Goal: Task Accomplishment & Management: Use online tool/utility

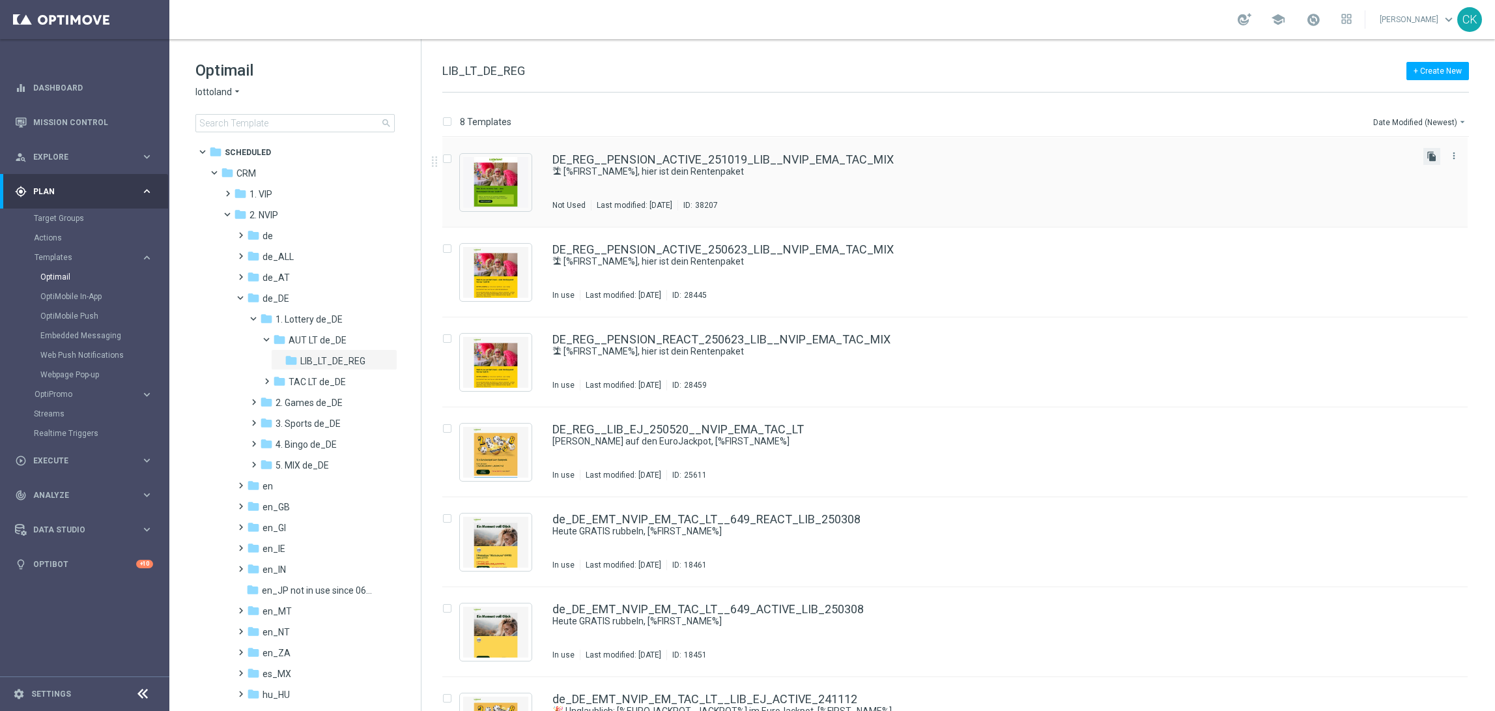
click at [1432, 158] on icon "file_copy" at bounding box center [1432, 156] width 10 height 10
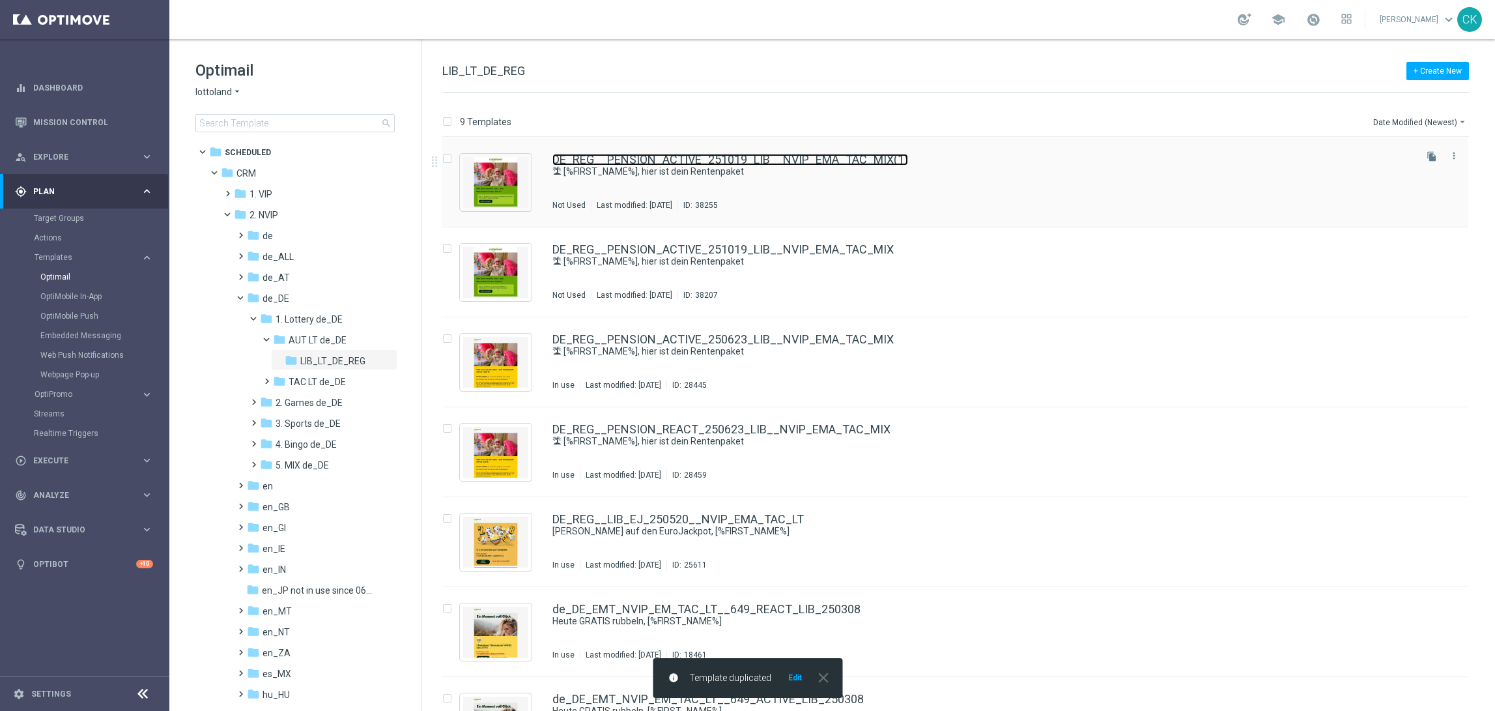
click at [684, 161] on link "DE_REG__PENSION_ACTIVE_251019_LIB__NVIP_EMA_TAC_MIX(1)" at bounding box center [731, 160] width 356 height 12
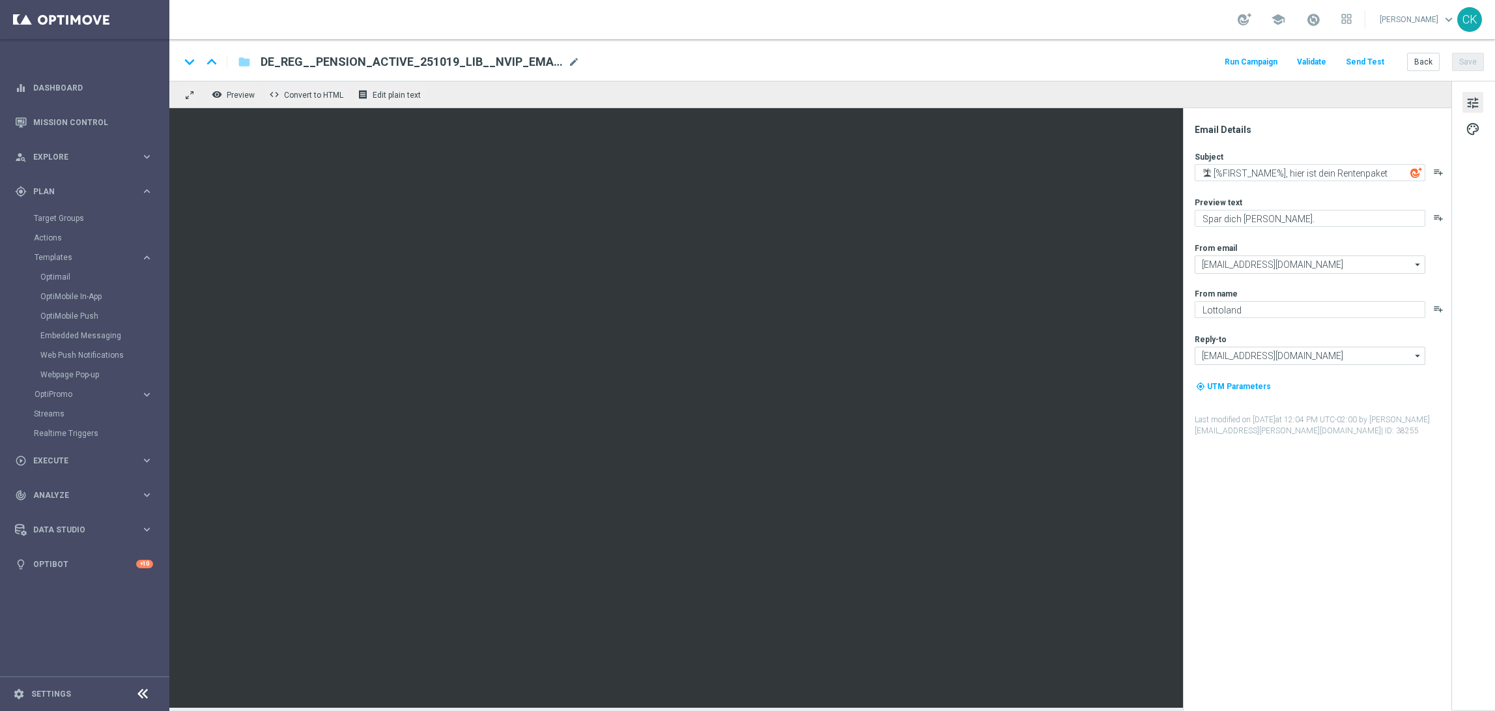
click at [396, 60] on span "DE_REG__PENSION_ACTIVE_251019_LIB__NVIP_EMA_TAC_MIX(1)" at bounding box center [412, 62] width 302 height 16
click at [377, 57] on input "DE_REG__PENSION_ACTIVE_251019_LIB__NVIP_EMA_TAC_MIX(1)" at bounding box center [422, 61] width 323 height 17
click at [556, 61] on input "DE_REG__PENSION_REACT_251019_LIB__NVIP_EMA_TAC_MIX(1)" at bounding box center [422, 61] width 323 height 17
type input "DE_REG__PENSION_REACT_251019_LIB__NVIP_EMA_TAC_MIX"
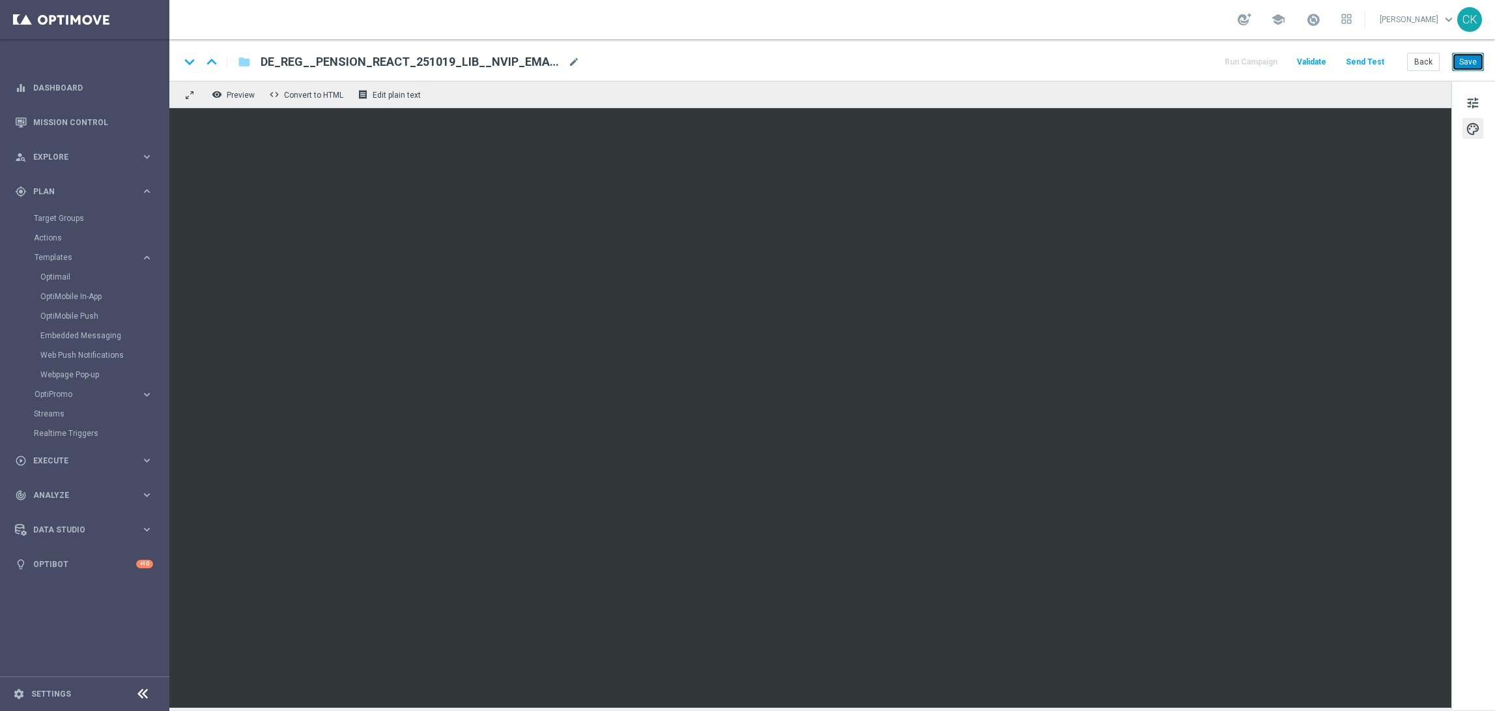
click at [1469, 58] on button "Save" at bounding box center [1468, 62] width 32 height 18
click at [1430, 60] on button "Back" at bounding box center [1423, 62] width 33 height 18
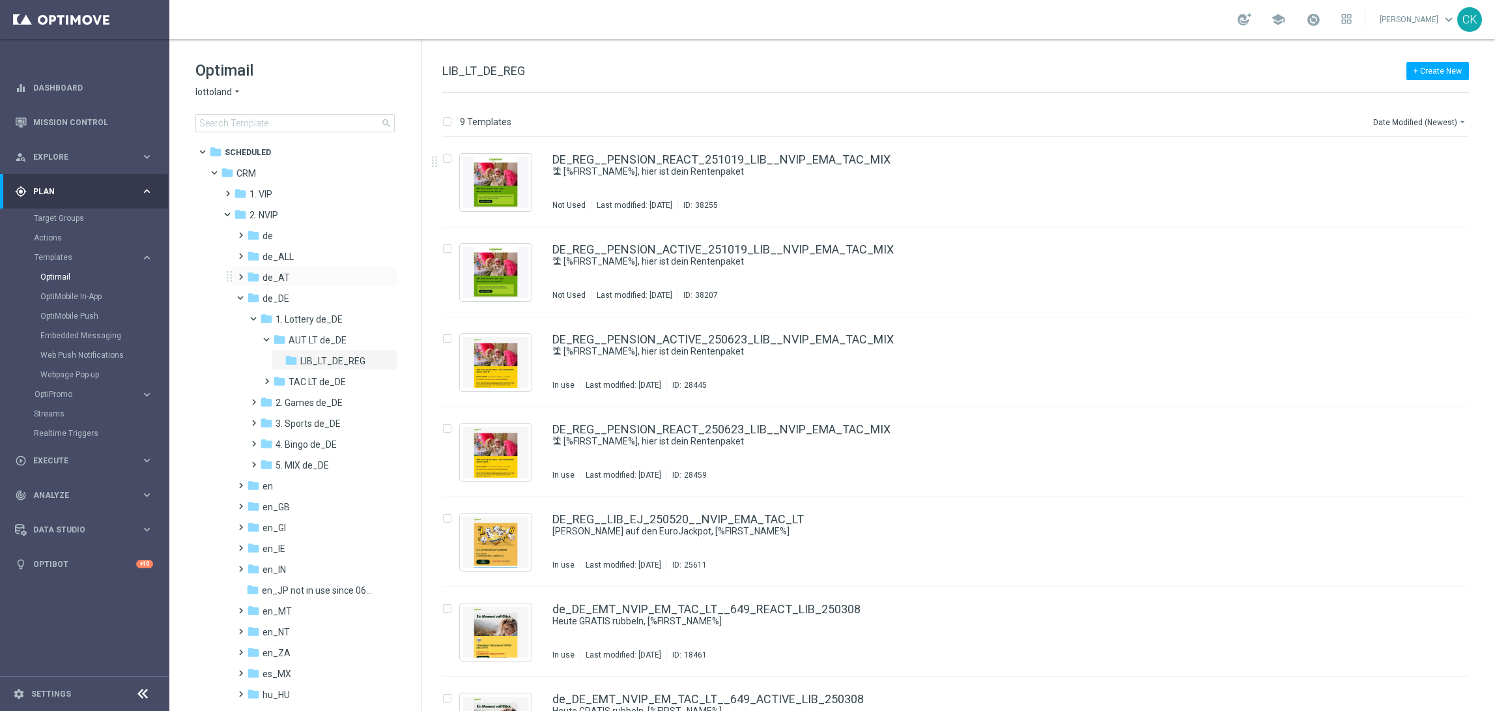
click at [238, 272] on span at bounding box center [238, 270] width 6 height 5
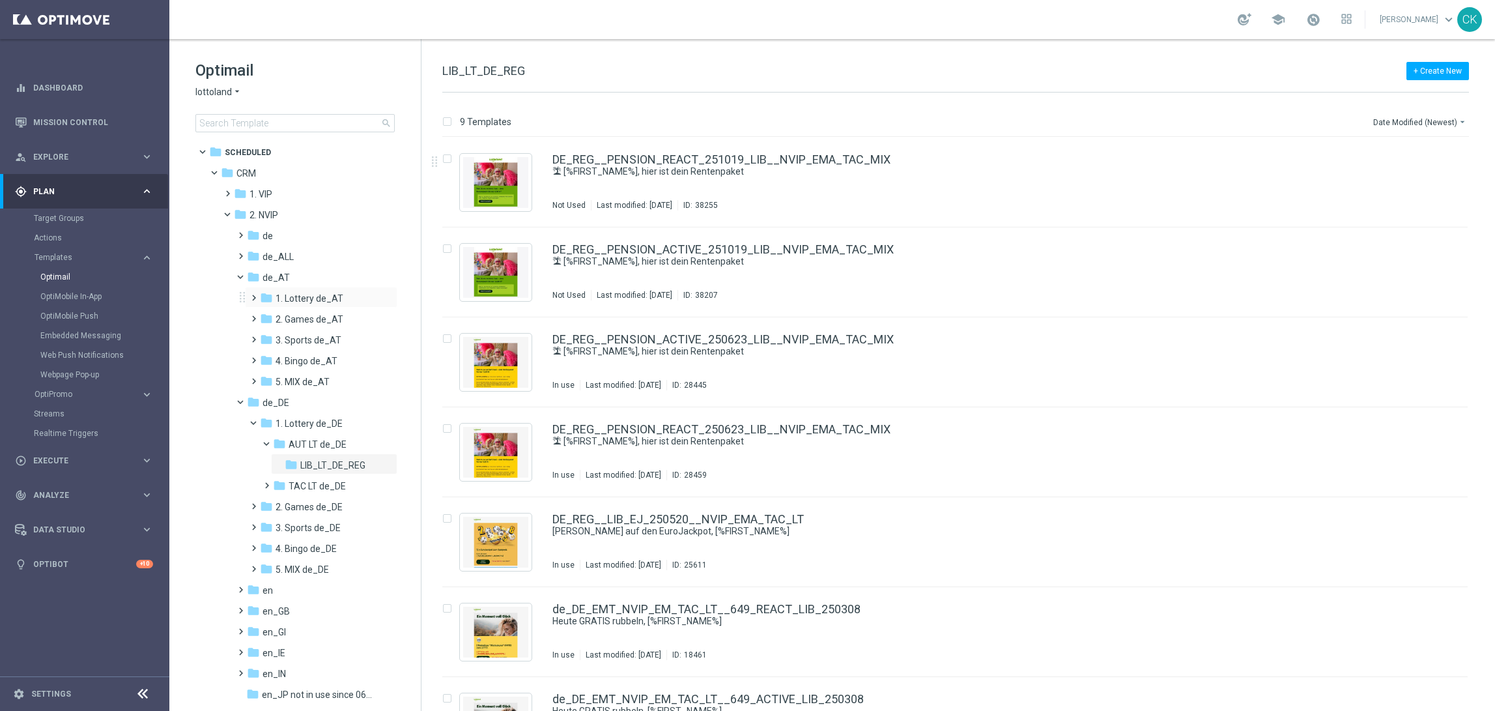
click at [254, 294] on span at bounding box center [251, 291] width 6 height 5
click at [266, 315] on span at bounding box center [264, 312] width 6 height 5
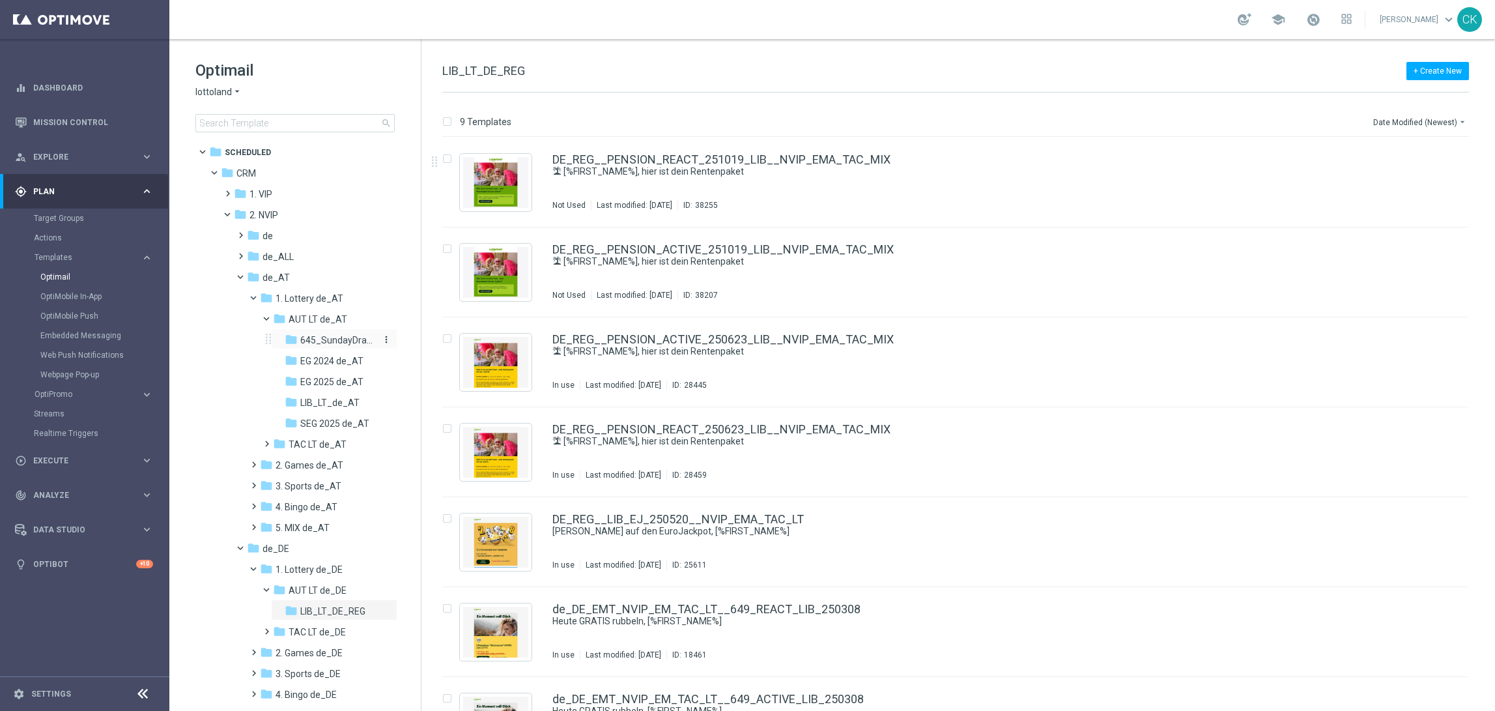
click at [334, 339] on span "645_SundayDraw_de_AT" at bounding box center [338, 340] width 76 height 12
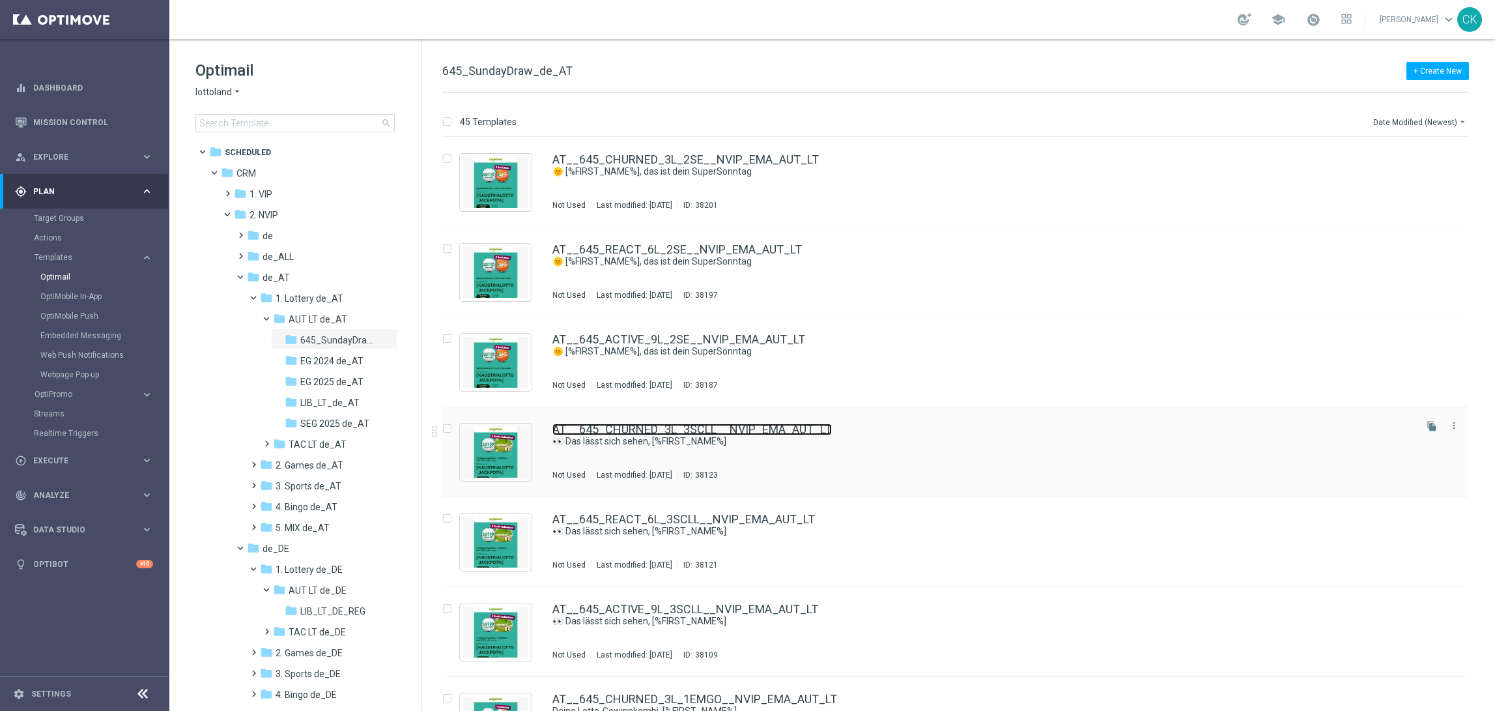
click at [615, 425] on link "AT__645_CHURNED_3L_3SCLL__NVIP_EMA_AUT_LT" at bounding box center [693, 430] width 280 height 12
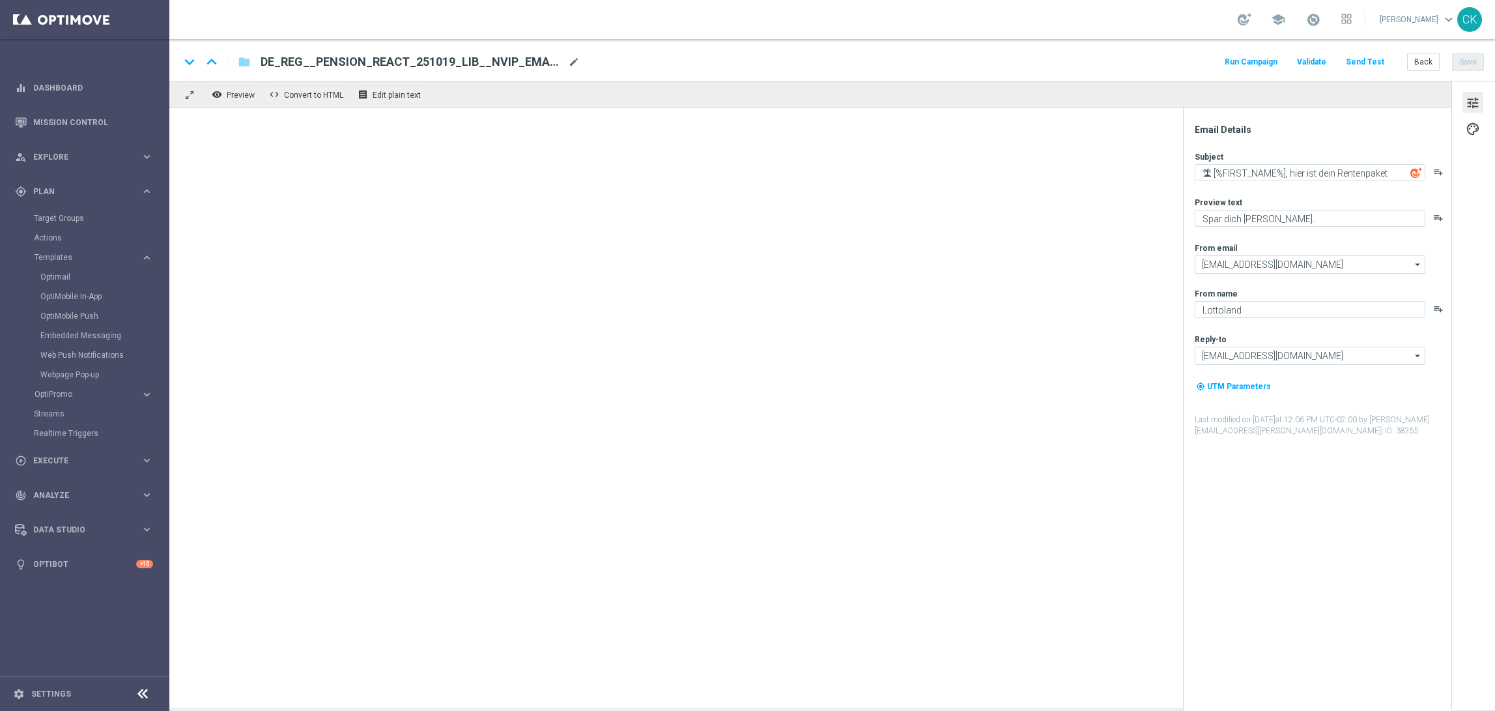
type textarea "👀 Das lässt sich sehen, [%FIRST_NAME%]"
type textarea "GRATIS Rubbellose zum LOTTO 6 aus 45."
type input "[EMAIL_ADDRESS][DOMAIN_NAME]"
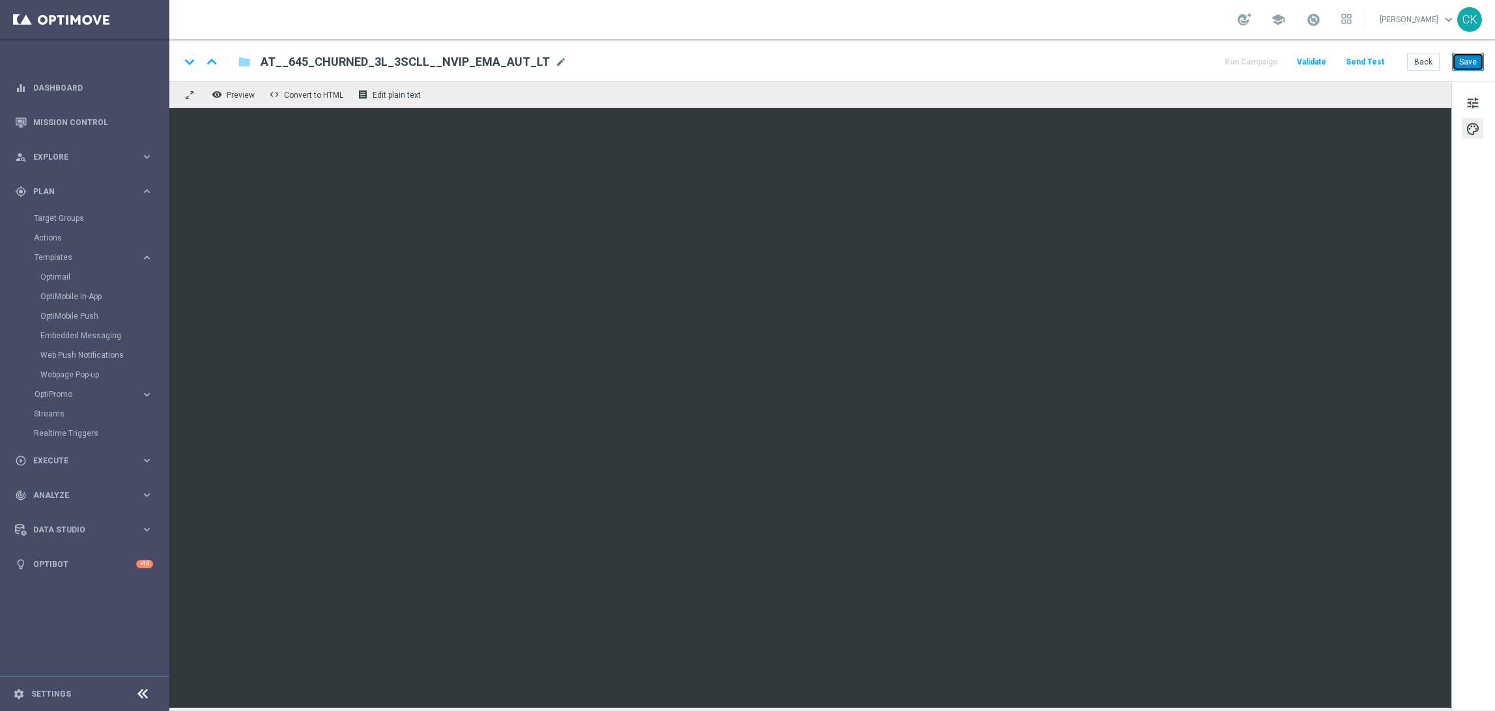
click at [1472, 59] on button "Save" at bounding box center [1468, 62] width 32 height 18
click at [1472, 60] on button "Save" at bounding box center [1468, 62] width 32 height 18
click at [1425, 58] on button "Back" at bounding box center [1423, 62] width 33 height 18
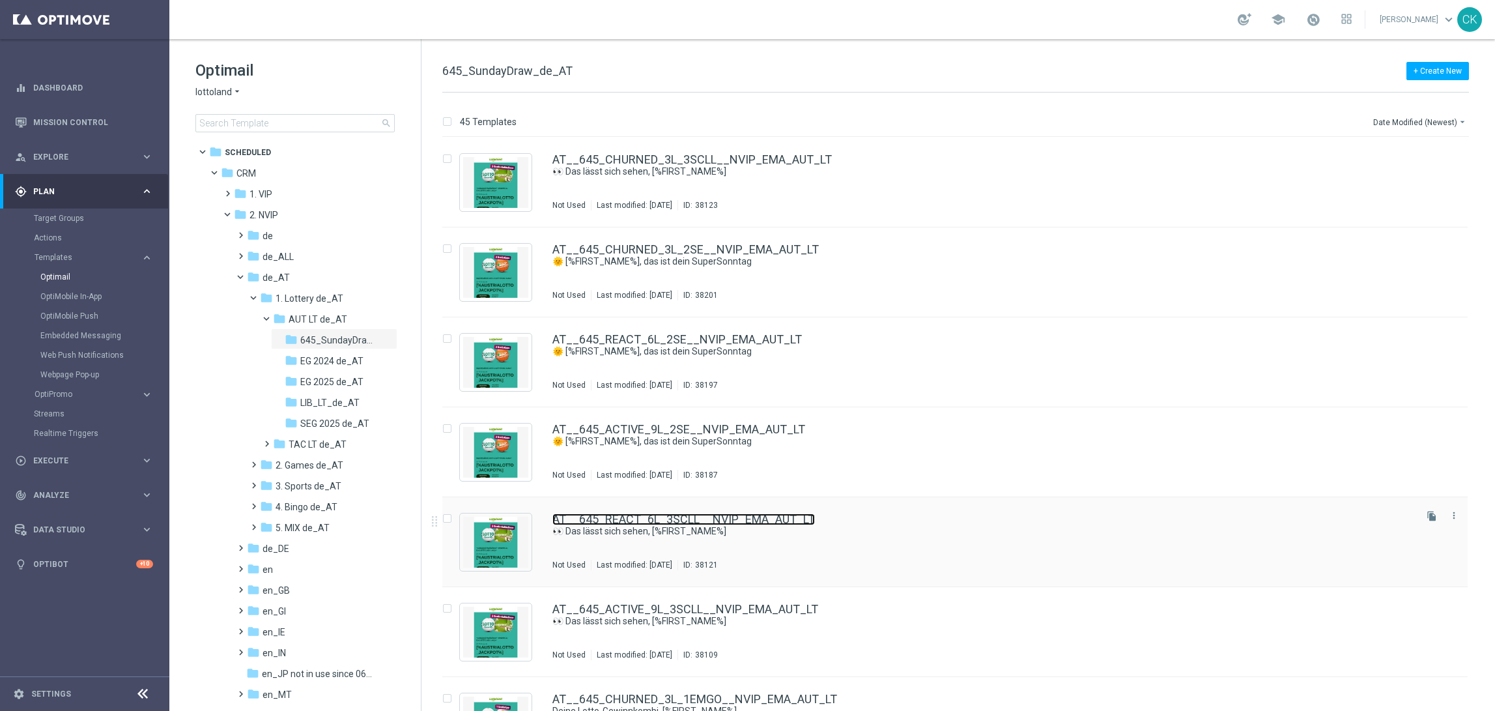
click at [631, 523] on link "AT__645_REACT_6L_3SCLL__NVIP_EMA_AUT_LT" at bounding box center [684, 519] width 263 height 12
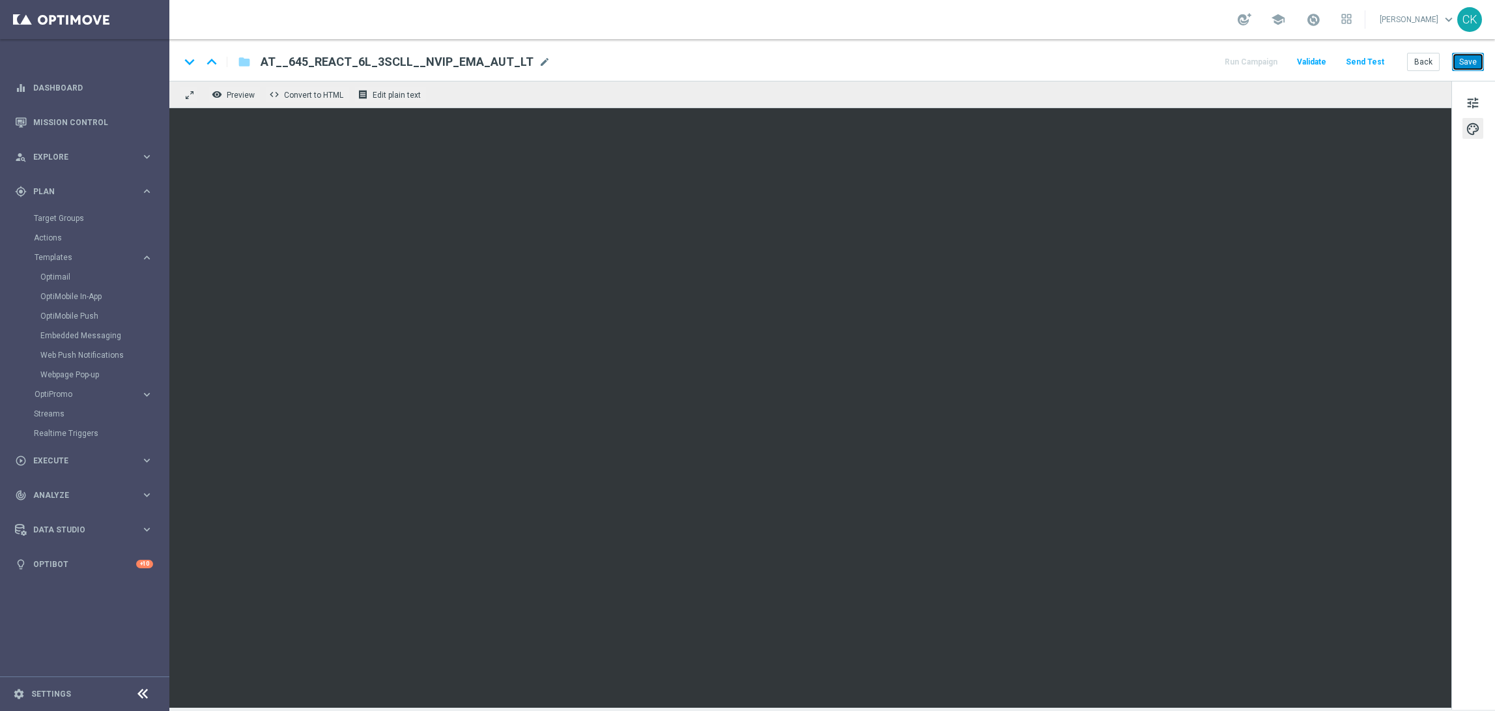
click at [1473, 61] on button "Save" at bounding box center [1468, 62] width 32 height 18
click at [1372, 59] on button "Send Test" at bounding box center [1365, 62] width 42 height 18
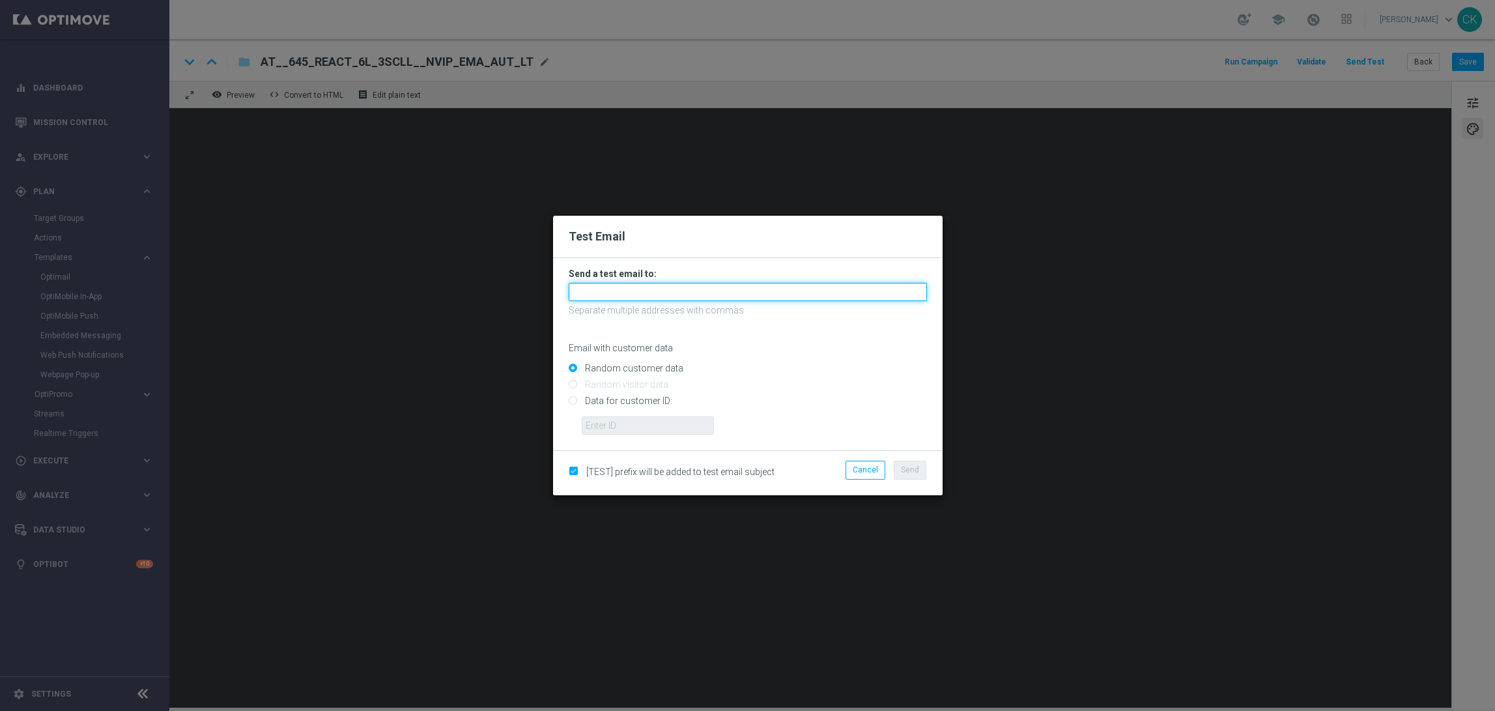
click at [701, 289] on input "text" at bounding box center [748, 292] width 358 height 18
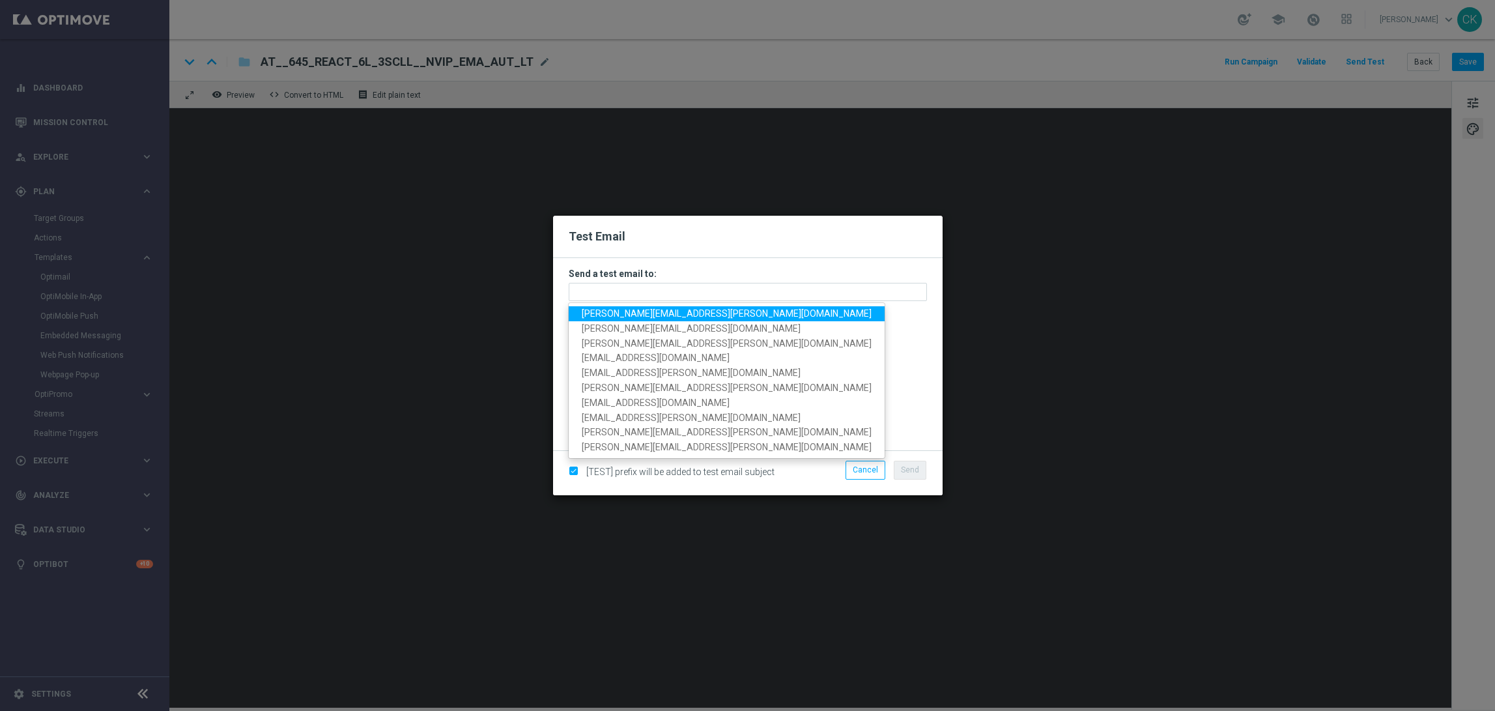
click at [655, 317] on span "[PERSON_NAME][EMAIL_ADDRESS][PERSON_NAME][DOMAIN_NAME]" at bounding box center [727, 313] width 290 height 10
type input "[PERSON_NAME][EMAIL_ADDRESS][PERSON_NAME][DOMAIN_NAME]"
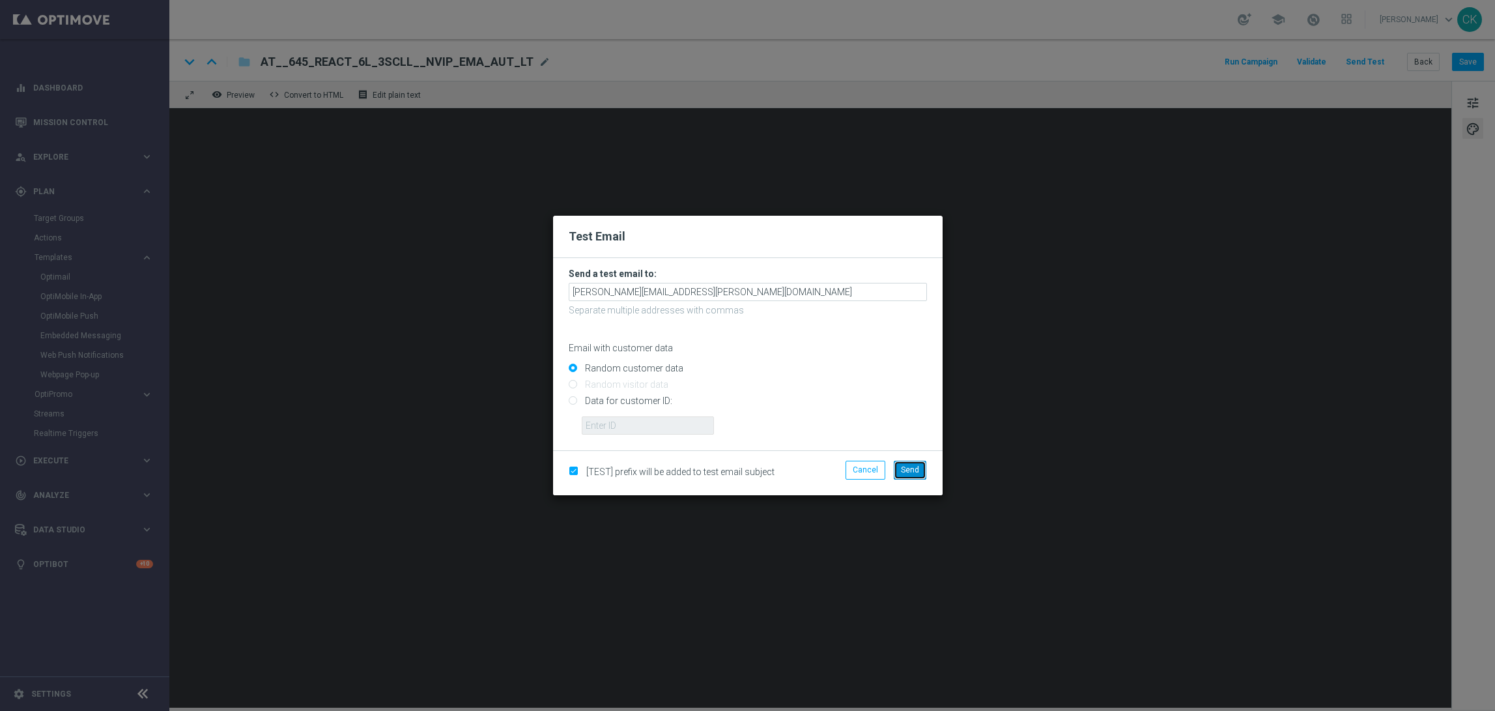
click at [918, 472] on span "Send" at bounding box center [910, 469] width 18 height 9
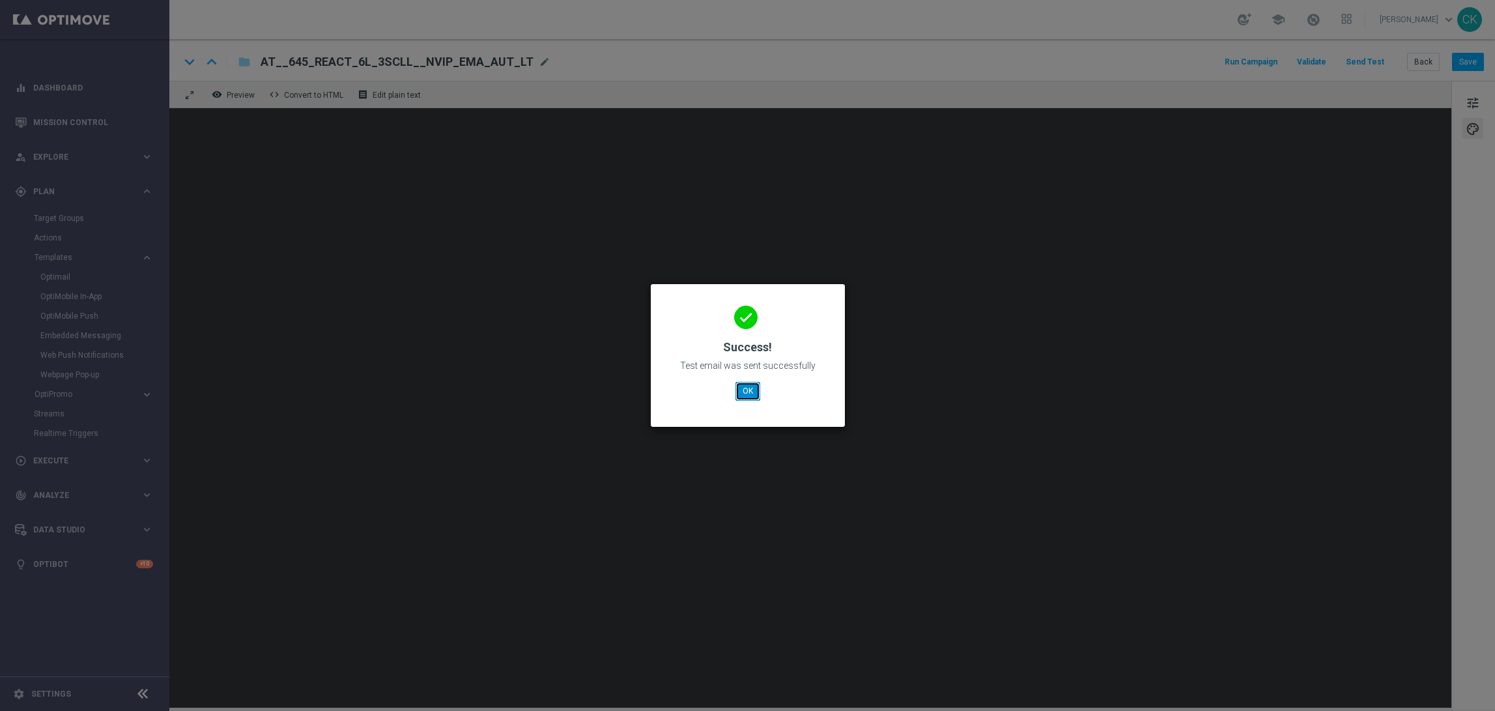
click at [749, 393] on button "OK" at bounding box center [748, 391] width 25 height 18
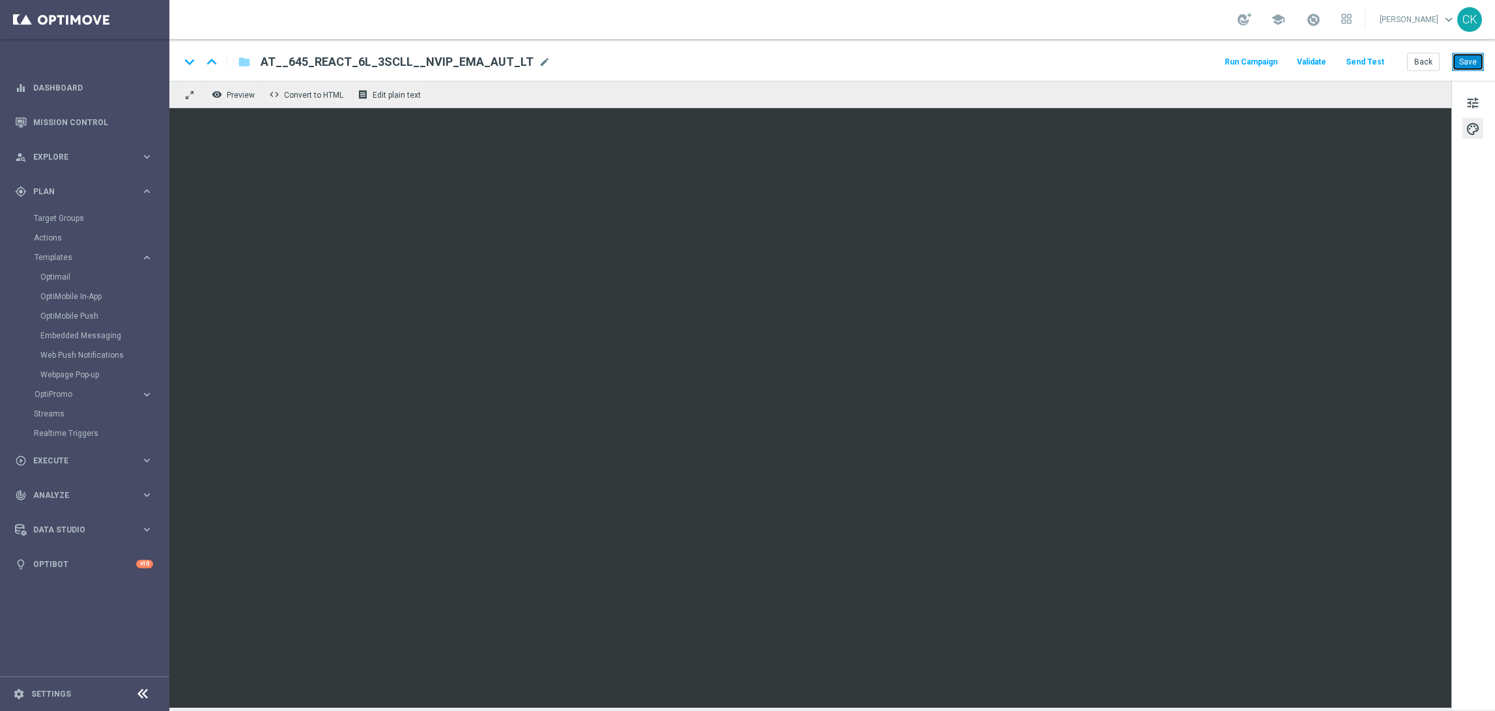
click at [1471, 59] on button "Save" at bounding box center [1468, 62] width 32 height 18
click at [1419, 65] on button "Back" at bounding box center [1423, 62] width 33 height 18
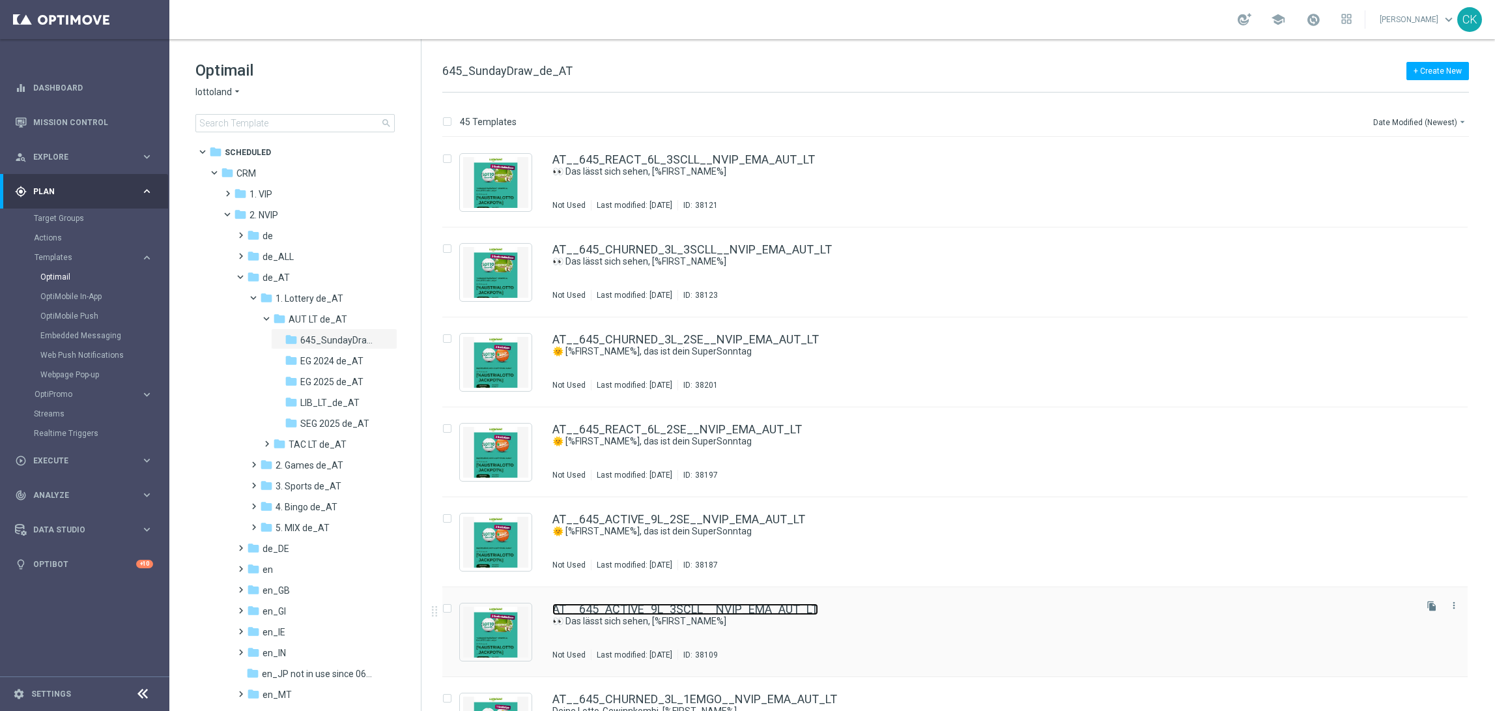
click at [614, 611] on link "AT__645_ACTIVE_9L_3SCLL__NVIP_EMA_AUT_LT" at bounding box center [686, 609] width 266 height 12
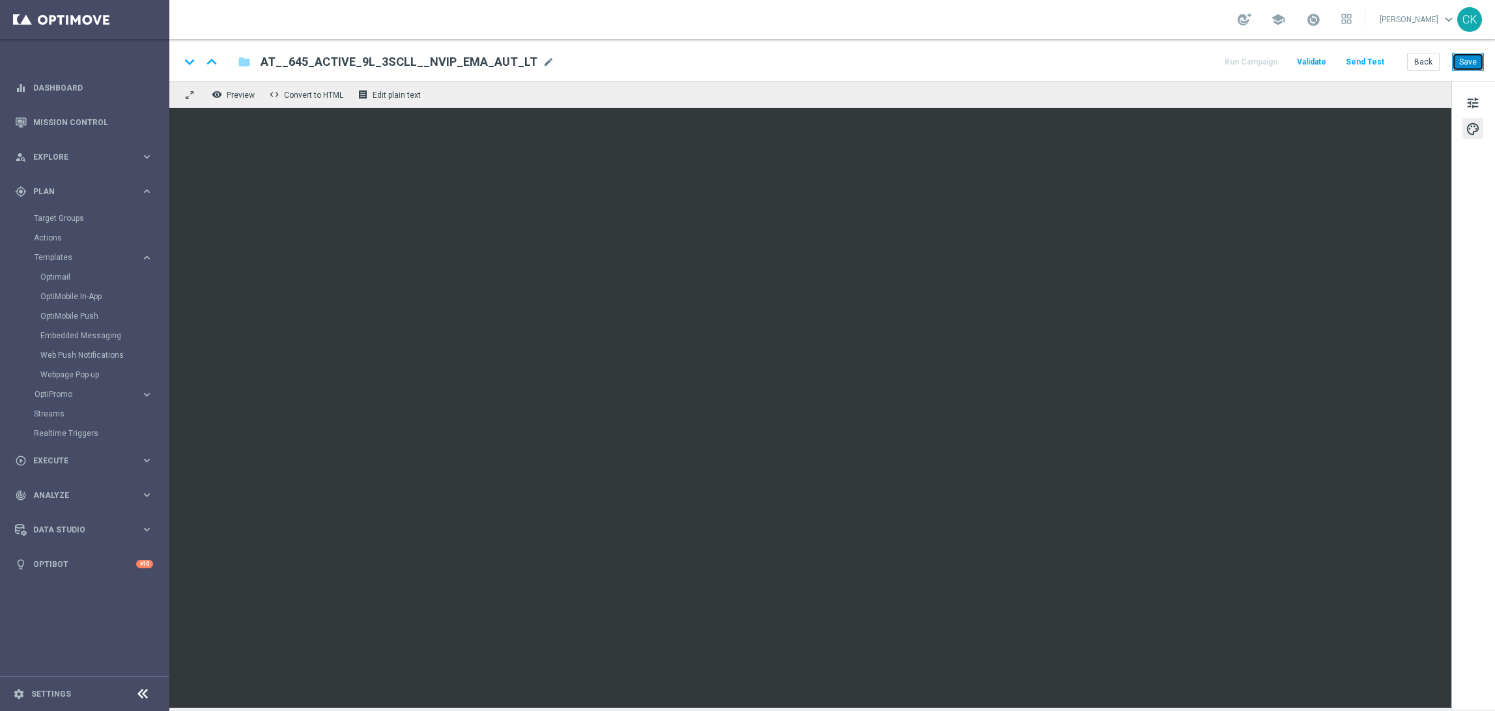
click at [1471, 65] on button "Save" at bounding box center [1468, 62] width 32 height 18
click at [1427, 59] on button "Back" at bounding box center [1423, 62] width 33 height 18
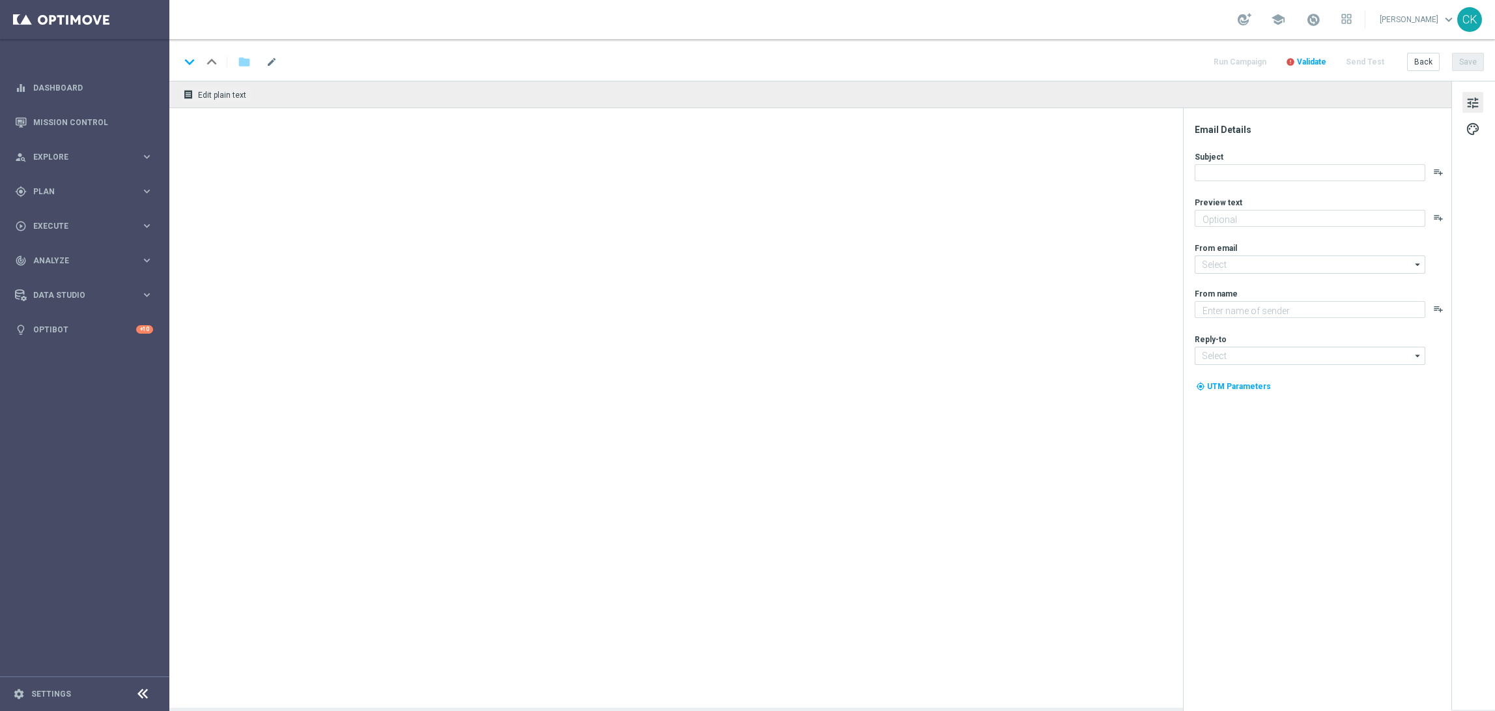
type textarea "Spar dich [PERSON_NAME]."
type input "[EMAIL_ADDRESS][DOMAIN_NAME]"
type textarea "Lottoland"
type input "[EMAIL_ADDRESS][DOMAIN_NAME]"
